Goal: Check status: Check status

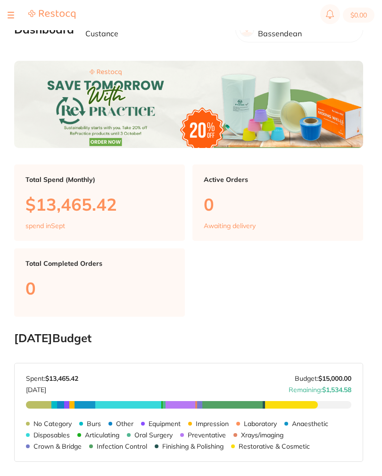
click at [11, 15] on button at bounding box center [11, 15] width 7 height 1
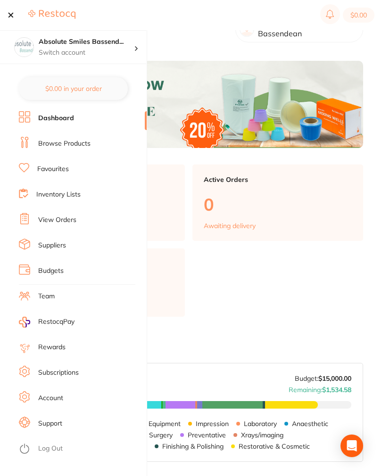
click at [50, 219] on link "View Orders" at bounding box center [57, 219] width 38 height 9
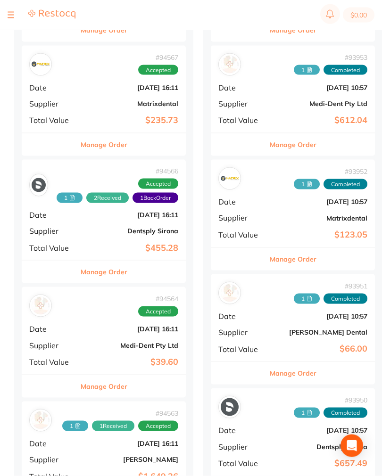
scroll to position [317, 0]
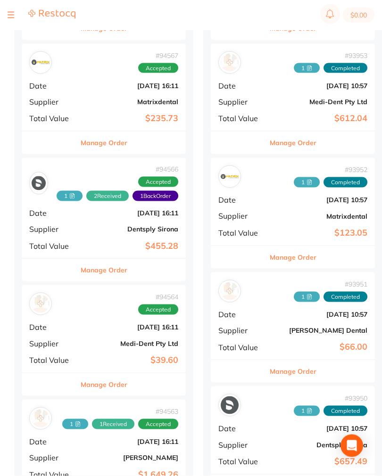
click at [87, 225] on b "Dentsply Sirona" at bounding box center [131, 229] width 94 height 8
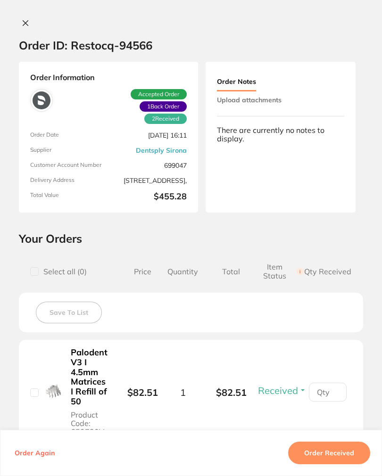
click at [280, 95] on button "Upload attachments" at bounding box center [249, 99] width 65 height 17
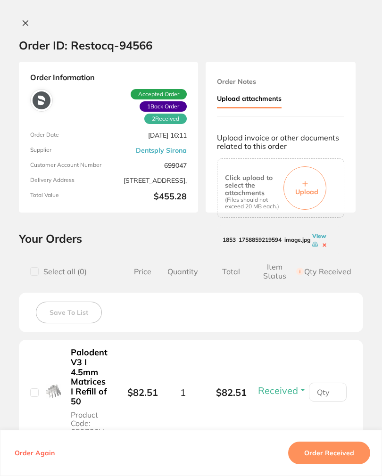
click at [312, 174] on button "Upload" at bounding box center [304, 187] width 43 height 43
click at [341, 464] on button "Order Received" at bounding box center [329, 453] width 82 height 23
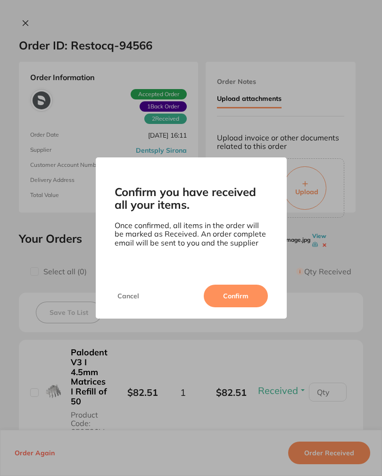
click at [230, 305] on button "Confirm" at bounding box center [236, 296] width 64 height 23
